Goal: Task Accomplishment & Management: Manage account settings

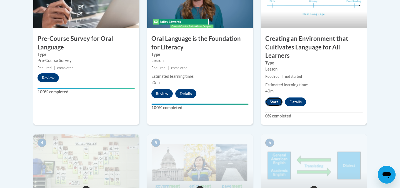
click at [274, 100] on button "Start" at bounding box center [273, 101] width 17 height 9
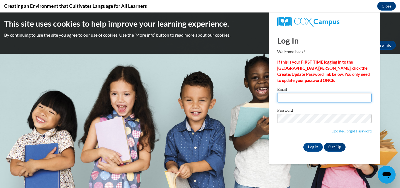
click at [289, 95] on input "Email" at bounding box center [324, 97] width 94 height 9
type input "[EMAIL_ADDRESS][DOMAIN_NAME]"
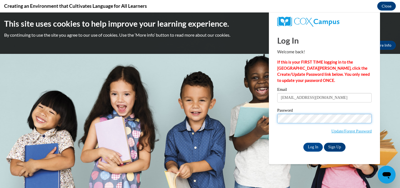
click at [303, 143] on input "Log In" at bounding box center [312, 147] width 19 height 9
